Goal: Task Accomplishment & Management: Complete application form

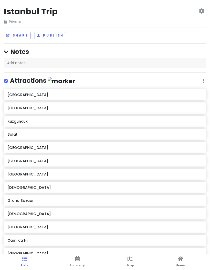
click at [187, 260] on ul "Lists Itinerary Map Home" at bounding box center [105, 263] width 210 height 16
click at [179, 260] on icon at bounding box center [181, 259] width 6 height 4
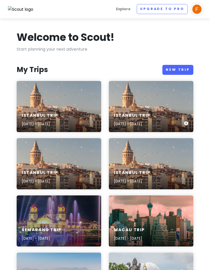
click at [147, 94] on div "Istanbul Trip [DATE] - [DATE]" at bounding box center [151, 106] width 84 height 51
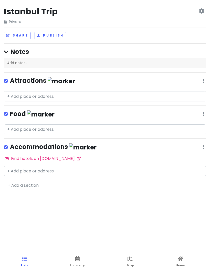
click at [201, 10] on icon at bounding box center [200, 11] width 5 height 4
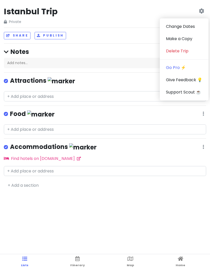
click at [180, 51] on link "Delete Trip" at bounding box center [184, 51] width 49 height 12
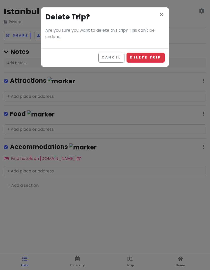
click at [147, 55] on button "Delete Trip" at bounding box center [145, 58] width 38 height 10
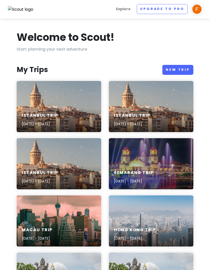
click at [78, 107] on div "Istanbul Trip [DATE] - [DATE]" at bounding box center [59, 106] width 84 height 51
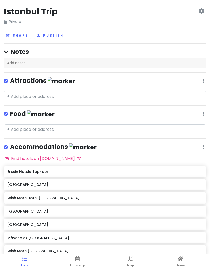
click at [183, 257] on link "Home" at bounding box center [179, 263] width 9 height 16
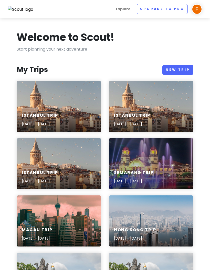
click at [125, 106] on div "Istanbul Trip [DATE] - [DATE]" at bounding box center [151, 106] width 84 height 51
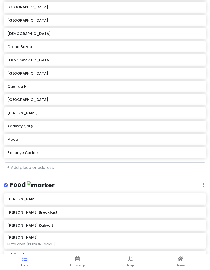
click at [179, 259] on icon at bounding box center [181, 259] width 6 height 4
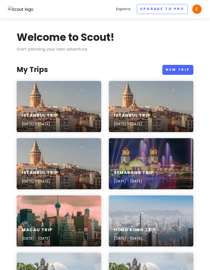
click at [77, 145] on div "Istanbul Trip [DATE] - [DATE]" at bounding box center [59, 163] width 84 height 51
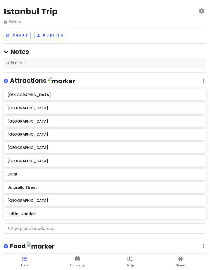
scroll to position [-13, 0]
click at [183, 262] on link "Home" at bounding box center [179, 263] width 9 height 16
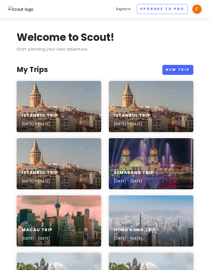
click at [88, 111] on div "Istanbul Trip [DATE] - [DATE]" at bounding box center [59, 120] width 84 height 24
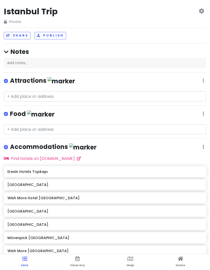
click at [182, 263] on link "Home" at bounding box center [179, 263] width 9 height 16
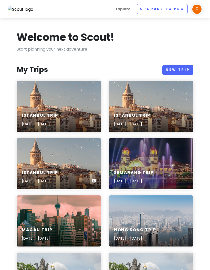
click at [90, 150] on div "Istanbul Trip [DATE] - [DATE]" at bounding box center [59, 163] width 84 height 51
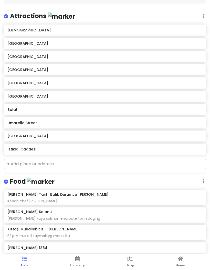
scroll to position [19, 0]
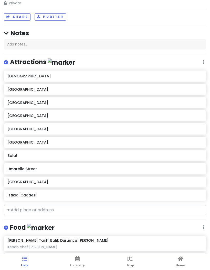
click at [180, 259] on icon at bounding box center [181, 259] width 6 height 4
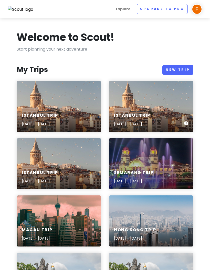
click at [120, 107] on div "Istanbul Trip [DATE] - [DATE]" at bounding box center [151, 106] width 84 height 51
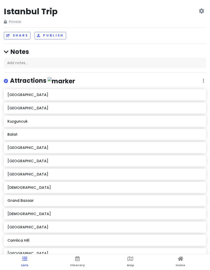
click at [184, 265] on span "Home" at bounding box center [179, 265] width 9 height 4
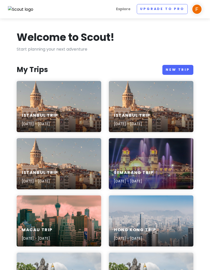
click at [182, 70] on link "New Trip" at bounding box center [177, 70] width 31 height 10
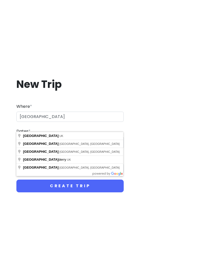
type input "[GEOGRAPHIC_DATA], [GEOGRAPHIC_DATA]"
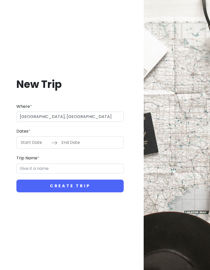
type input "London Trip"
click at [36, 149] on input "Start Date" at bounding box center [34, 143] width 33 height 12
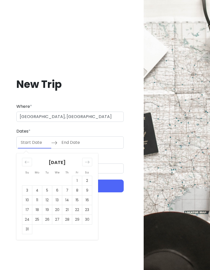
click at [38, 215] on td "18" at bounding box center [37, 210] width 10 height 10
type input "[DATE]"
click at [58, 225] on td "27" at bounding box center [57, 220] width 10 height 10
type input "[DATE]"
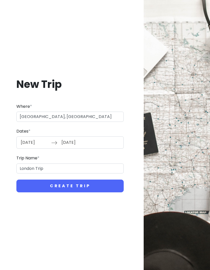
click at [94, 193] on button "Create Trip" at bounding box center [69, 186] width 107 height 13
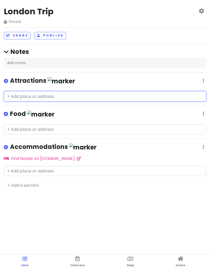
click at [50, 99] on input "text" at bounding box center [105, 96] width 202 height 10
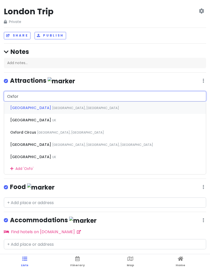
type input "[GEOGRAPHIC_DATA]"
click at [58, 118] on div "Oxford [GEOGRAPHIC_DATA]" at bounding box center [105, 120] width 202 height 12
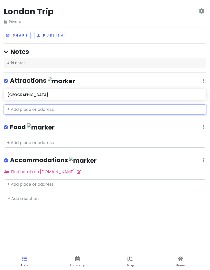
type input "S"
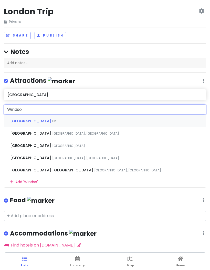
type input "[GEOGRAPHIC_DATA]"
click at [58, 120] on div "Windsor [GEOGRAPHIC_DATA]" at bounding box center [105, 121] width 202 height 12
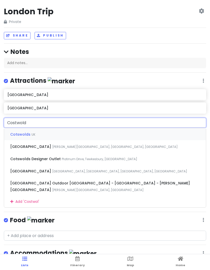
type input "Costwolds"
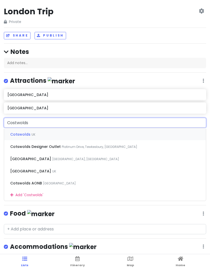
click at [73, 136] on div "Cotswolds [GEOGRAPHIC_DATA]" at bounding box center [105, 134] width 202 height 12
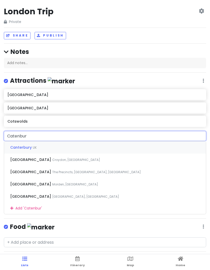
type input "Catenbury"
click at [53, 147] on div "Canterbury [GEOGRAPHIC_DATA]" at bounding box center [105, 147] width 202 height 12
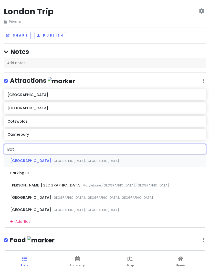
type input "Bath"
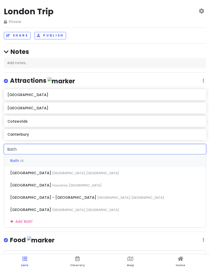
click at [44, 161] on div "Bath [GEOGRAPHIC_DATA]" at bounding box center [105, 161] width 202 height 12
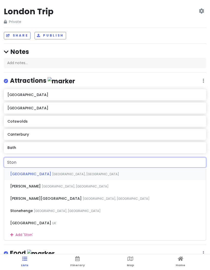
type input "Stone"
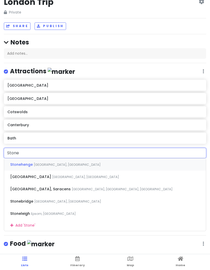
scroll to position [18, 0]
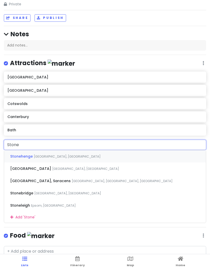
click at [73, 151] on div "Stonehenge [GEOGRAPHIC_DATA], [GEOGRAPHIC_DATA]" at bounding box center [105, 156] width 202 height 12
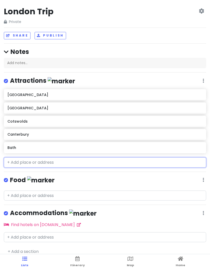
scroll to position [0, 0]
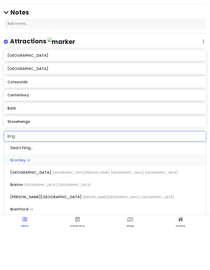
type input "Brigh"
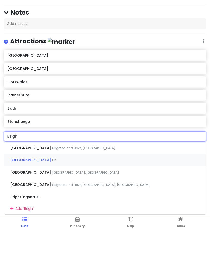
click at [60, 194] on div "Brighton [GEOGRAPHIC_DATA]" at bounding box center [105, 200] width 202 height 12
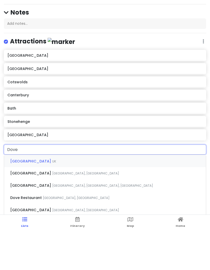
type input "[GEOGRAPHIC_DATA]"
click at [54, 194] on div "Dover [GEOGRAPHIC_DATA]" at bounding box center [105, 200] width 202 height 12
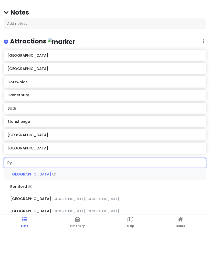
type input "Rye"
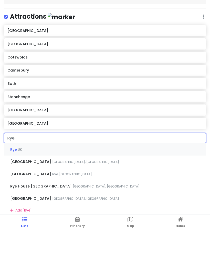
click at [60, 183] on div "Rye UK" at bounding box center [105, 189] width 202 height 12
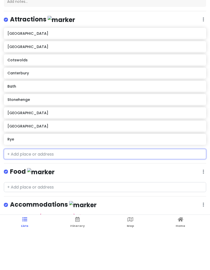
scroll to position [21, 0]
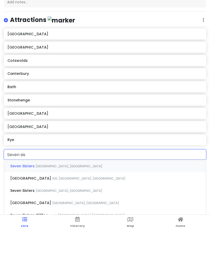
type input "Seven sist"
click at [79, 200] on div "Seven Sisters London, [GEOGRAPHIC_DATA]" at bounding box center [105, 206] width 202 height 12
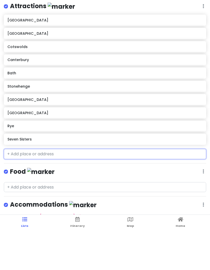
scroll to position [35, 0]
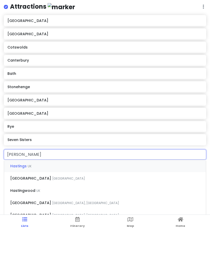
type input "Hastings"
click at [45, 200] on div "Hastings [GEOGRAPHIC_DATA]" at bounding box center [105, 206] width 202 height 12
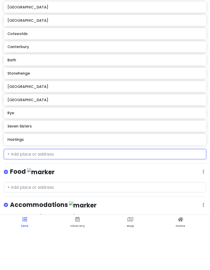
scroll to position [48, 0]
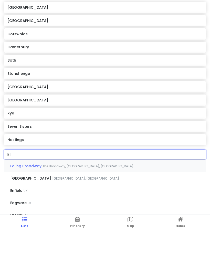
type input "[PERSON_NAME]"
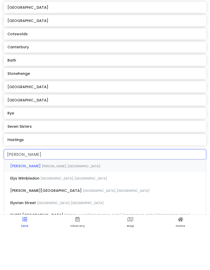
click at [53, 199] on div "[PERSON_NAME], [GEOGRAPHIC_DATA]" at bounding box center [105, 205] width 202 height 12
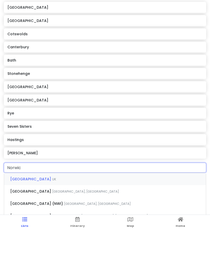
type input "[GEOGRAPHIC_DATA]"
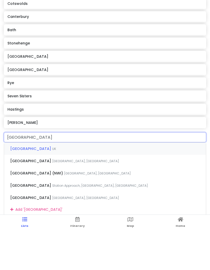
click at [78, 182] on div "Norwich [GEOGRAPHIC_DATA]" at bounding box center [105, 188] width 202 height 12
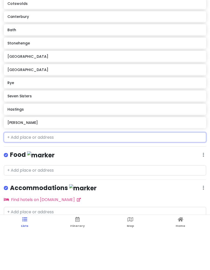
scroll to position [61, 0]
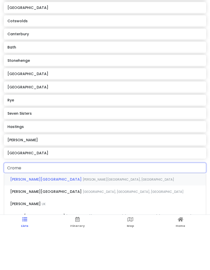
type input "[PERSON_NAME]"
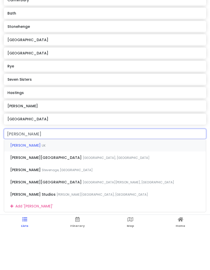
click at [67, 179] on div "[PERSON_NAME] [GEOGRAPHIC_DATA]" at bounding box center [105, 185] width 202 height 12
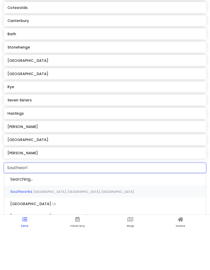
type input "Southworld"
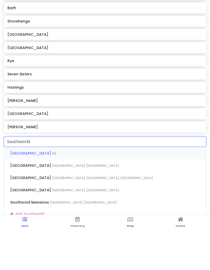
click at [67, 187] on div "[GEOGRAPHIC_DATA] [GEOGRAPHIC_DATA]" at bounding box center [105, 193] width 202 height 12
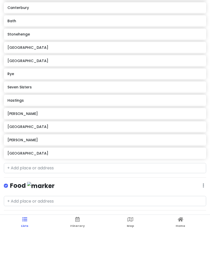
scroll to position [35, 0]
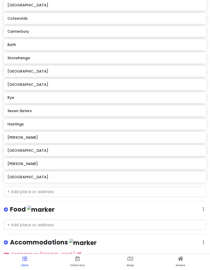
click at [128, 257] on icon at bounding box center [130, 259] width 6 height 4
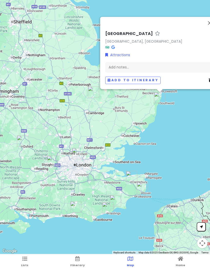
click at [27, 258] on link "Lists" at bounding box center [24, 263] width 7 height 16
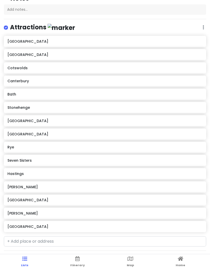
scroll to position [54, 0]
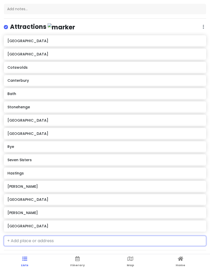
click at [93, 238] on input "text" at bounding box center [105, 241] width 202 height 10
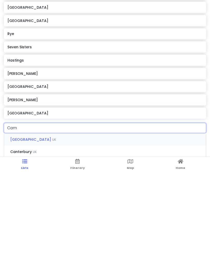
type input "Camb"
click at [71, 231] on div "Cambridge [GEOGRAPHIC_DATA]" at bounding box center [105, 237] width 202 height 12
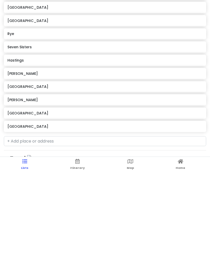
click at [130, 257] on icon at bounding box center [130, 259] width 6 height 4
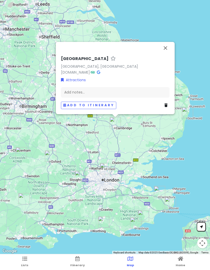
click at [165, 52] on button "Close" at bounding box center [165, 48] width 12 height 12
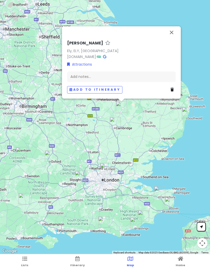
click at [176, 35] on button "Close" at bounding box center [171, 32] width 12 height 12
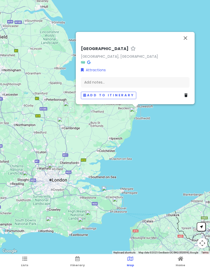
click at [185, 44] on button "Close" at bounding box center [185, 38] width 12 height 12
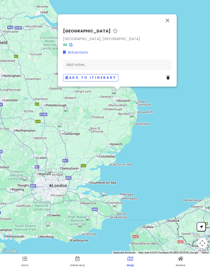
click at [166, 22] on button "Close" at bounding box center [167, 20] width 12 height 12
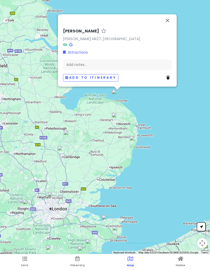
click at [56, 268] on ul "Lists Itinerary Map Home" at bounding box center [105, 263] width 210 height 16
click at [56, 269] on ul "Lists Itinerary Map Home" at bounding box center [105, 263] width 210 height 16
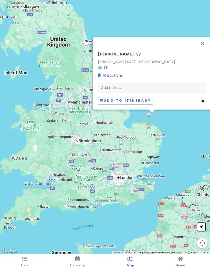
click at [202, 43] on button "Close" at bounding box center [202, 43] width 12 height 12
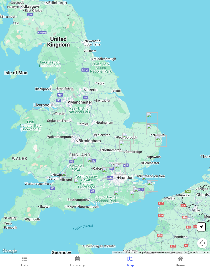
click at [26, 261] on icon at bounding box center [24, 259] width 5 height 4
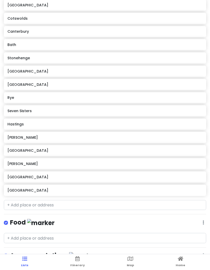
scroll to position [104, 0]
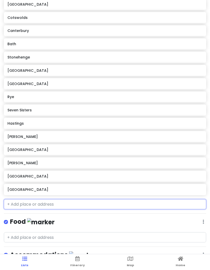
click at [65, 203] on input "text" at bounding box center [105, 205] width 202 height 10
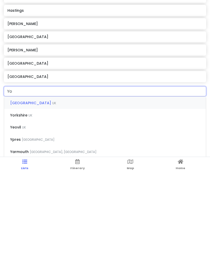
type input "Yor"
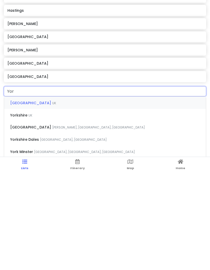
click at [114, 206] on div "Yorkshire [GEOGRAPHIC_DATA]" at bounding box center [105, 212] width 202 height 12
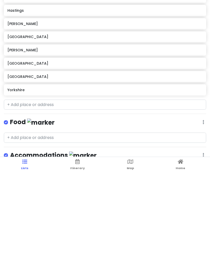
scroll to position [35, 0]
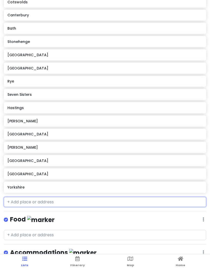
click at [90, 185] on h6 "Yorkshire" at bounding box center [104, 187] width 195 height 5
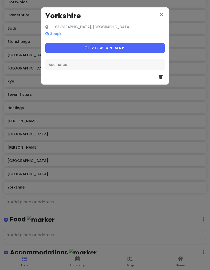
click at [142, 47] on button "View on map" at bounding box center [104, 48] width 119 height 10
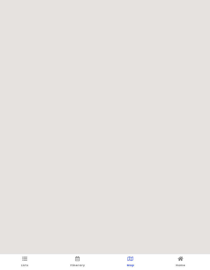
scroll to position [0, 0]
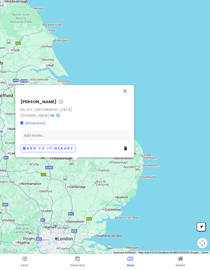
click at [124, 151] on icon at bounding box center [125, 149] width 3 height 4
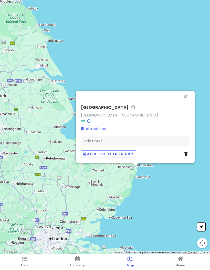
click at [187, 156] on link at bounding box center [186, 155] width 5 height 6
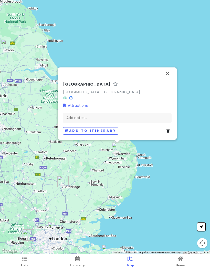
click at [166, 133] on link at bounding box center [168, 131] width 5 height 6
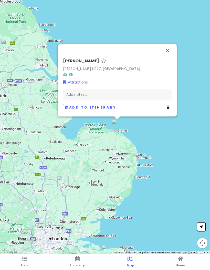
click at [165, 109] on div "Add to itinerary" at bounding box center [117, 107] width 108 height 7
click at [168, 109] on icon at bounding box center [167, 108] width 3 height 4
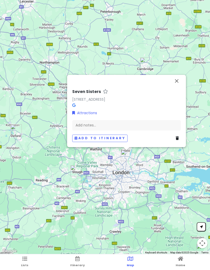
click at [175, 140] on icon at bounding box center [176, 139] width 3 height 4
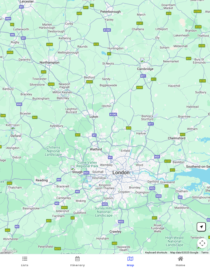
click at [28, 255] on link "Lists" at bounding box center [24, 263] width 7 height 16
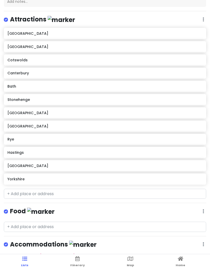
scroll to position [61, 0]
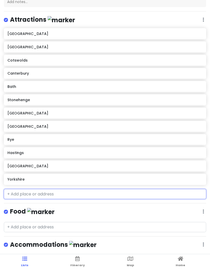
click at [61, 191] on input "text" at bounding box center [105, 194] width 202 height 10
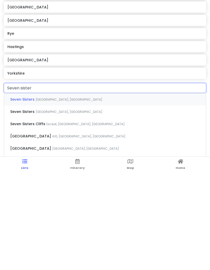
type input "Seven sister"
click at [73, 203] on div "Seven Sisters Eastbourne, [GEOGRAPHIC_DATA]" at bounding box center [105, 209] width 202 height 12
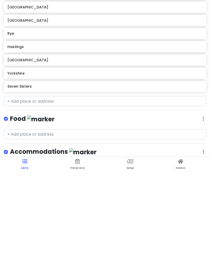
scroll to position [35, 0]
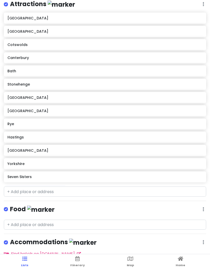
click at [131, 261] on icon at bounding box center [130, 259] width 6 height 4
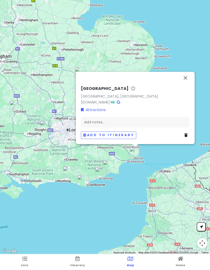
click at [165, 125] on div "Add notes..." at bounding box center [135, 122] width 108 height 11
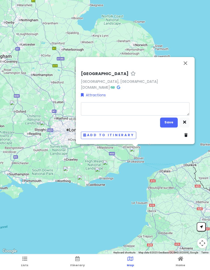
type textarea "x"
type textarea "M"
type textarea "x"
type textarea "Mi"
type textarea "x"
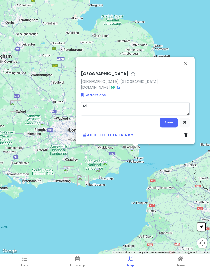
type textarea "Mir"
type textarea "x"
type textarea "Miri"
type textarea "x"
type textarea "Mirip"
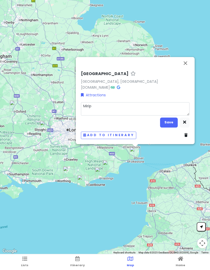
type textarea "x"
type textarea "Mirip s"
type textarea "x"
type textarea "Mirip se"
type textarea "x"
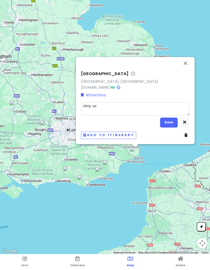
type textarea "Mirip sev"
type textarea "x"
type textarea "Mirip seve"
type textarea "x"
type textarea "Mirip seven"
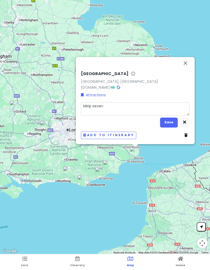
type textarea "x"
type textarea "Mirip seven c"
type textarea "x"
type textarea "Mirip seven cl"
type textarea "x"
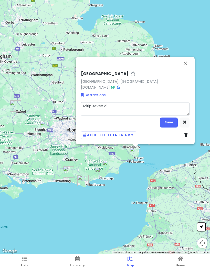
type textarea "Mirip seven cli"
type textarea "x"
type textarea "Mirip seven clif"
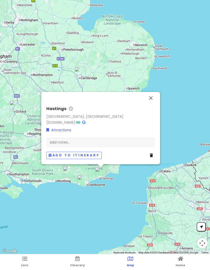
click at [154, 155] on link at bounding box center [152, 156] width 5 height 6
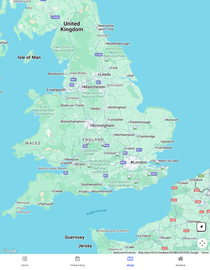
click at [23, 262] on link "Lists" at bounding box center [24, 263] width 7 height 16
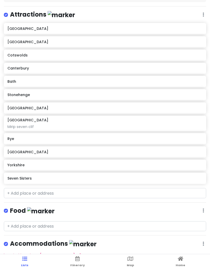
scroll to position [65, 0]
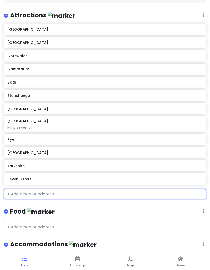
click at [57, 192] on input "text" at bounding box center [105, 194] width 202 height 10
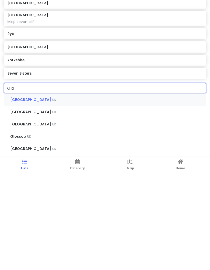
type input "Glas"
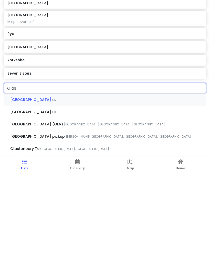
click at [70, 191] on div "[GEOGRAPHIC_DATA] [GEOGRAPHIC_DATA]" at bounding box center [105, 197] width 202 height 12
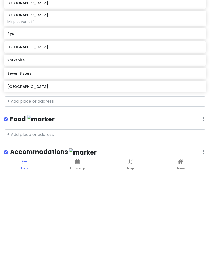
scroll to position [35, 0]
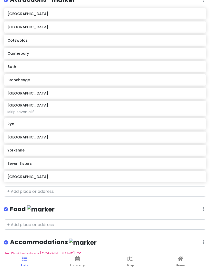
click at [76, 262] on link "Itinerary" at bounding box center [77, 263] width 15 height 16
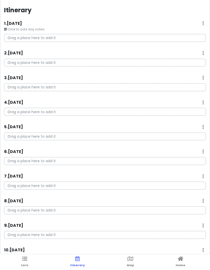
click at [127, 260] on link "Map" at bounding box center [130, 263] width 7 height 16
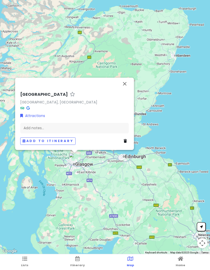
click at [121, 84] on button "Close" at bounding box center [124, 84] width 12 height 12
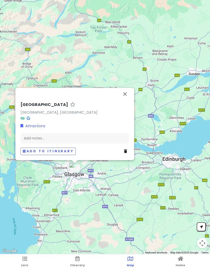
click at [127, 152] on link at bounding box center [126, 152] width 5 height 6
